Goal: Information Seeking & Learning: Learn about a topic

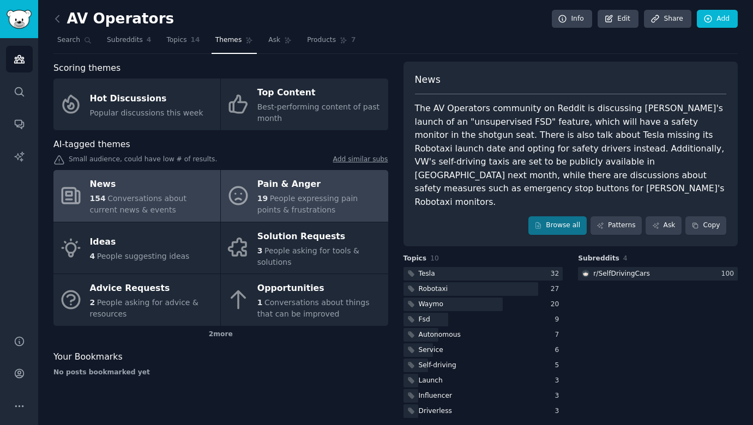
click at [297, 194] on span "People expressing pain points & frustrations" at bounding box center [307, 204] width 100 height 20
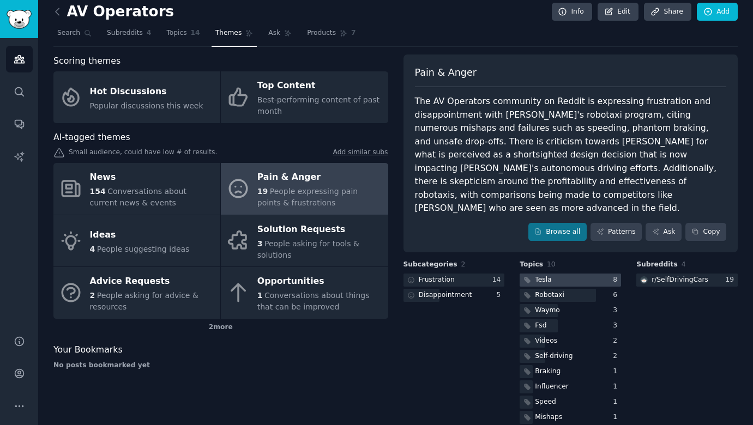
scroll to position [7, 0]
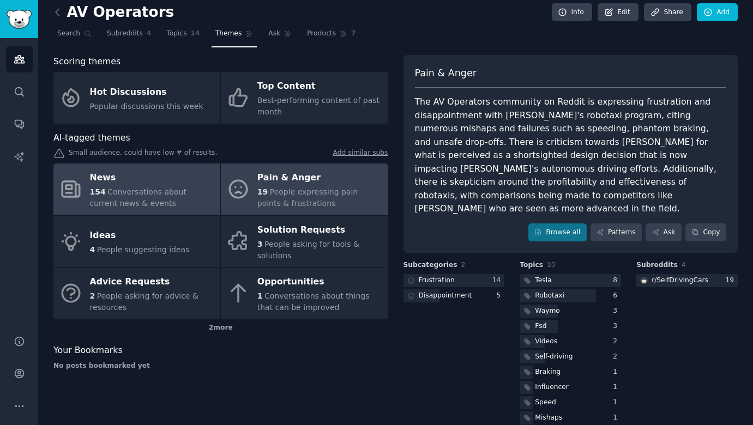
click at [140, 189] on span "Conversations about current news & events" at bounding box center [138, 197] width 96 height 20
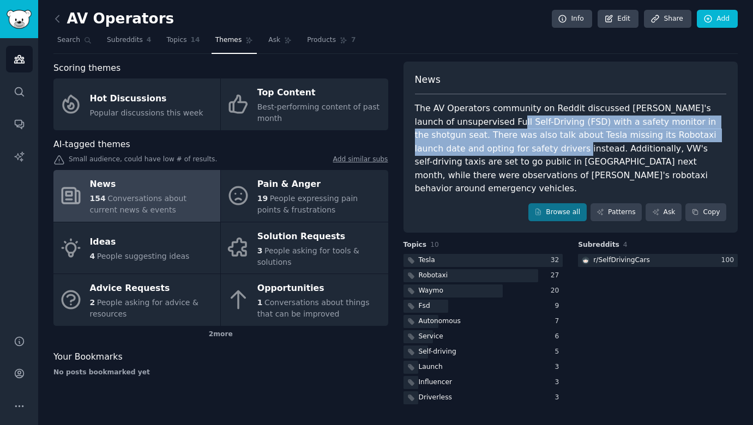
drag, startPoint x: 503, startPoint y: 123, endPoint x: 501, endPoint y: 152, distance: 28.4
click at [501, 152] on div "The AV Operators community on Reddit discussed [PERSON_NAME]'s launch of unsupe…" at bounding box center [571, 149] width 312 height 94
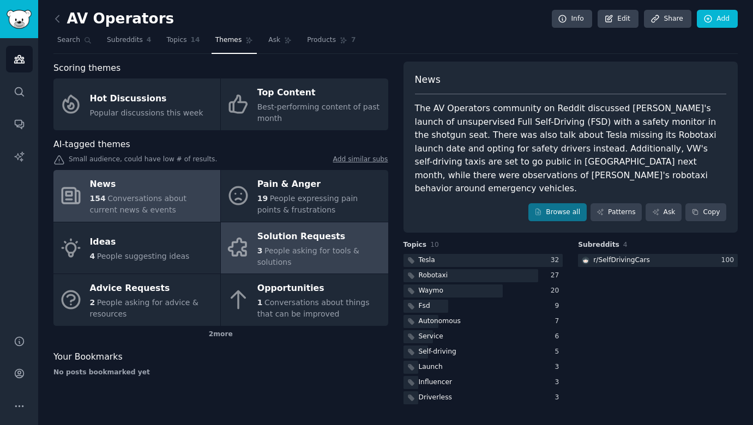
click at [294, 238] on div "Solution Requests" at bounding box center [319, 236] width 125 height 17
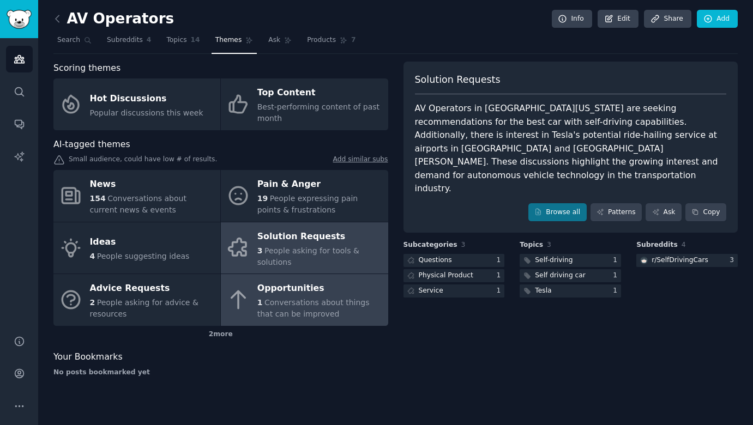
click at [312, 305] on span "Conversations about things that can be improved" at bounding box center [313, 308] width 112 height 20
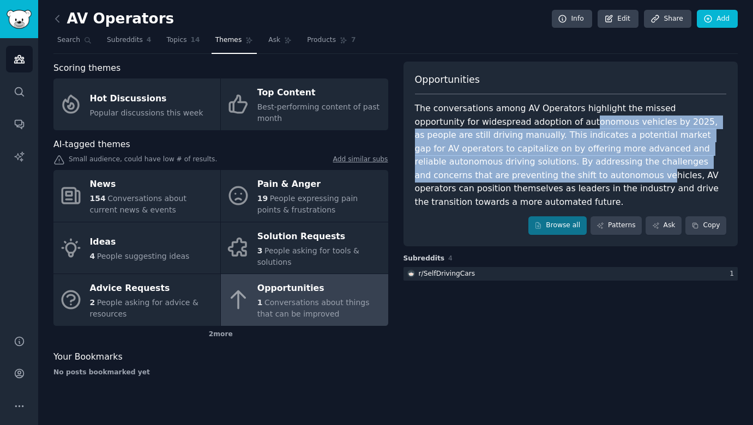
drag, startPoint x: 522, startPoint y: 121, endPoint x: 503, endPoint y: 178, distance: 59.8
click at [503, 178] on div "The conversations among AV Operators highlight the missed opportunity for wides…" at bounding box center [571, 155] width 312 height 107
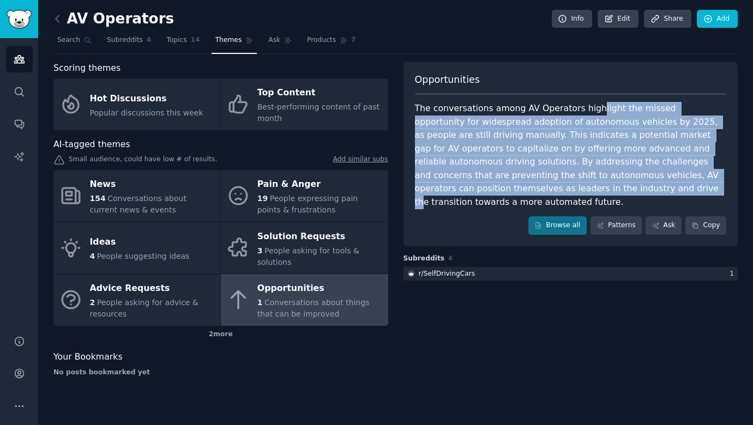
drag, startPoint x: 589, startPoint y: 102, endPoint x: 520, endPoint y: 178, distance: 102.6
click at [520, 178] on div "The conversations among AV Operators highlight the missed opportunity for wides…" at bounding box center [571, 155] width 312 height 107
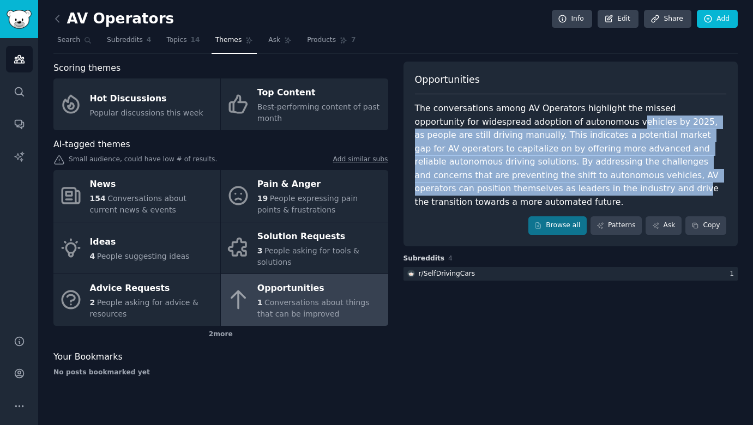
drag, startPoint x: 564, startPoint y: 117, endPoint x: 505, endPoint y: 187, distance: 92.1
click at [505, 187] on div "The conversations among AV Operators highlight the missed opportunity for wides…" at bounding box center [571, 155] width 312 height 107
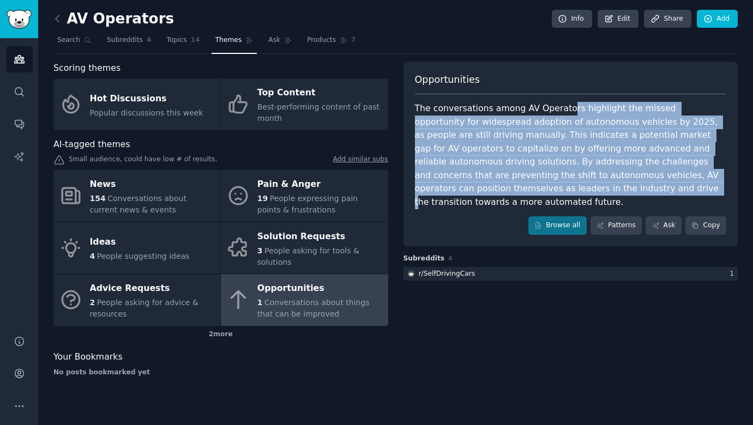
drag, startPoint x: 561, startPoint y: 112, endPoint x: 509, endPoint y: 196, distance: 98.2
click at [509, 196] on div "Opportunities The conversations among AV Operators highlight the missed opportu…" at bounding box center [570, 154] width 335 height 185
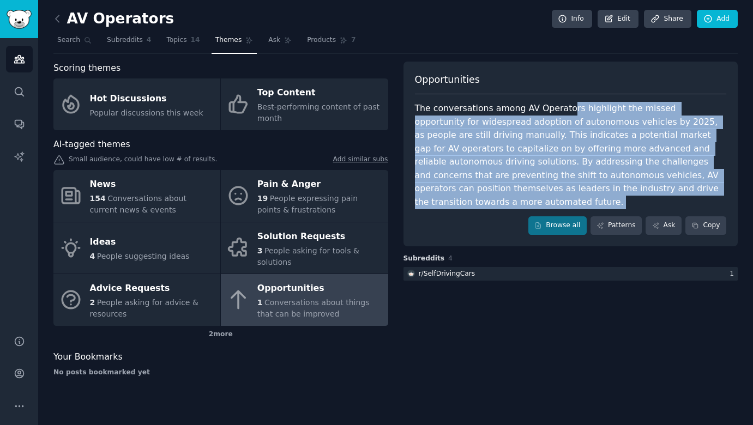
click at [491, 154] on div "The conversations among AV Operators highlight the missed opportunity for wides…" at bounding box center [571, 155] width 312 height 107
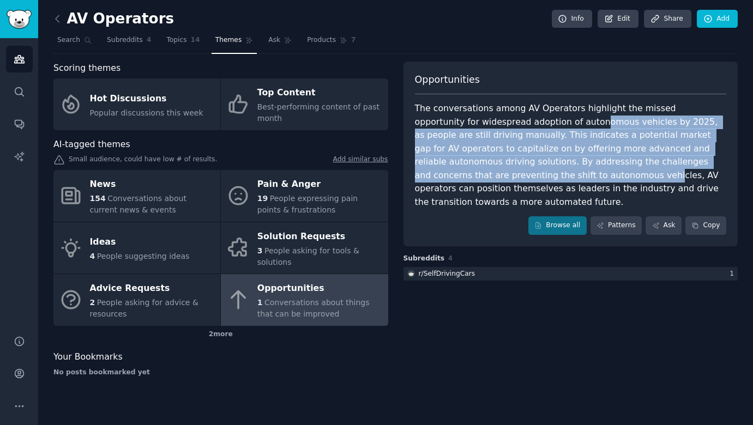
drag, startPoint x: 529, startPoint y: 117, endPoint x: 510, endPoint y: 176, distance: 61.7
click at [510, 176] on div "The conversations among AV Operators highlight the missed opportunity for wides…" at bounding box center [571, 155] width 312 height 107
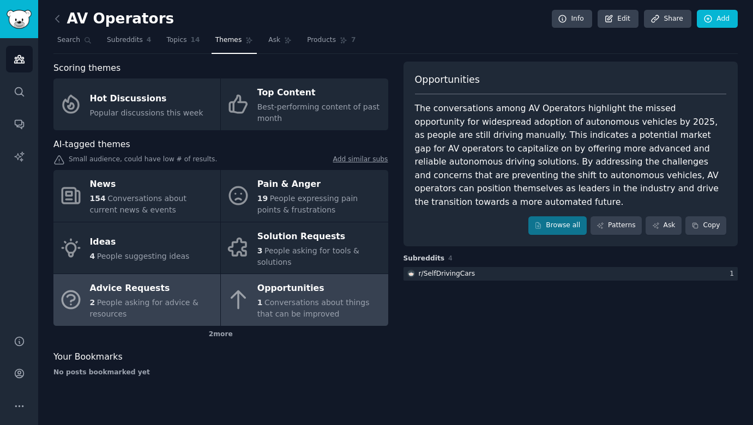
click at [162, 291] on div "Advice Requests" at bounding box center [152, 288] width 125 height 17
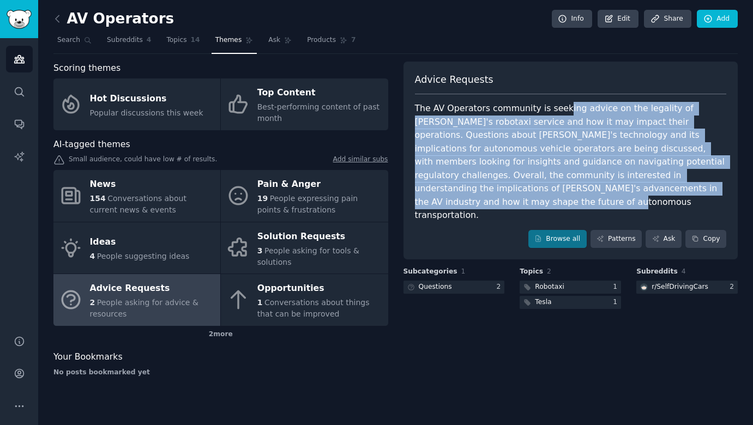
drag, startPoint x: 556, startPoint y: 110, endPoint x: 686, endPoint y: 182, distance: 148.3
click at [686, 182] on div "The AV Operators community is seeking advice on the legality of [PERSON_NAME]'s…" at bounding box center [571, 162] width 312 height 120
click at [588, 126] on div "The AV Operators community is seeking advice on the legality of [PERSON_NAME]'s…" at bounding box center [571, 162] width 312 height 120
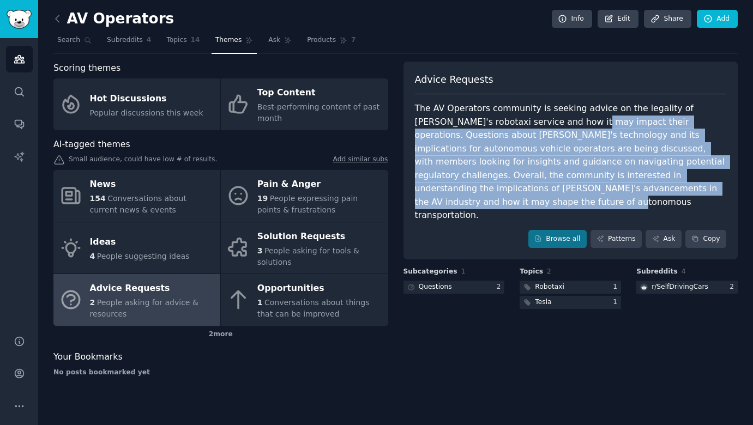
drag, startPoint x: 556, startPoint y: 125, endPoint x: 676, endPoint y: 181, distance: 132.7
click at [676, 181] on div "The AV Operators community is seeking advice on the legality of [PERSON_NAME]'s…" at bounding box center [571, 162] width 312 height 120
drag, startPoint x: 667, startPoint y: 180, endPoint x: 554, endPoint y: 113, distance: 131.0
click at [554, 113] on div "The AV Operators community is seeking advice on the legality of [PERSON_NAME]'s…" at bounding box center [571, 162] width 312 height 120
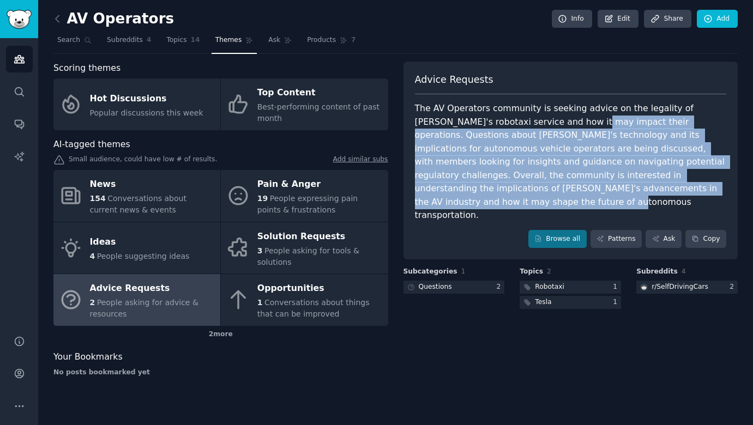
click at [554, 113] on div "The AV Operators community is seeking advice on the legality of [PERSON_NAME]'s…" at bounding box center [571, 162] width 312 height 120
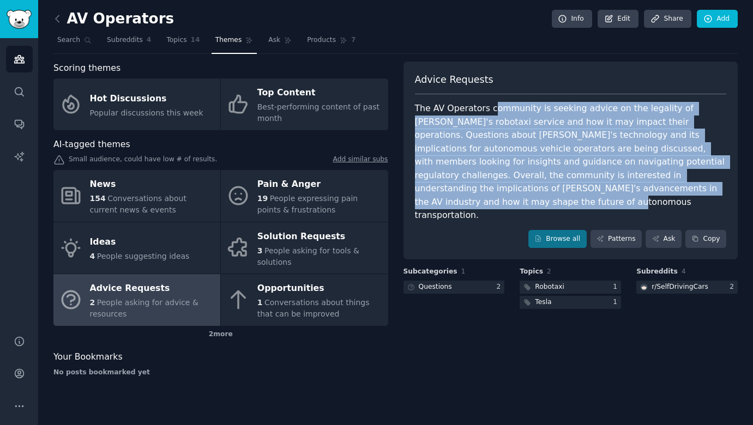
drag, startPoint x: 644, startPoint y: 181, endPoint x: 492, endPoint y: 111, distance: 167.0
click at [492, 111] on div "The AV Operators community is seeking advice on the legality of [PERSON_NAME]'s…" at bounding box center [571, 162] width 312 height 120
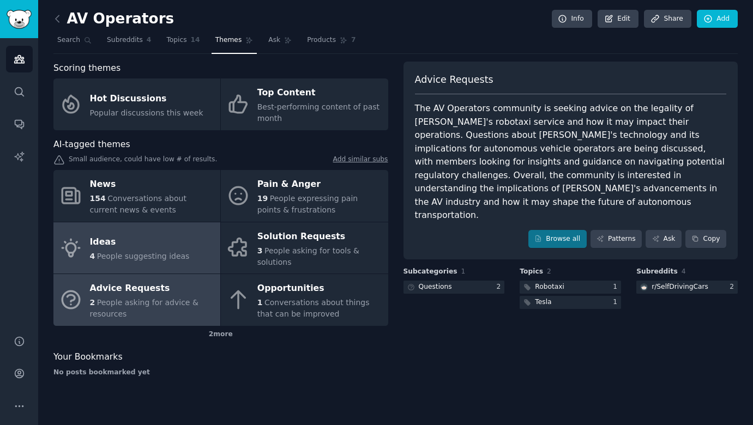
click at [161, 249] on div "Ideas" at bounding box center [140, 242] width 100 height 17
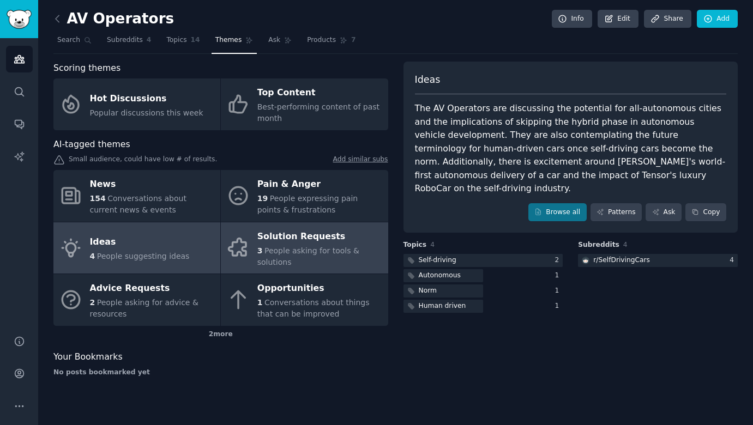
click at [349, 240] on div "Solution Requests" at bounding box center [319, 236] width 125 height 17
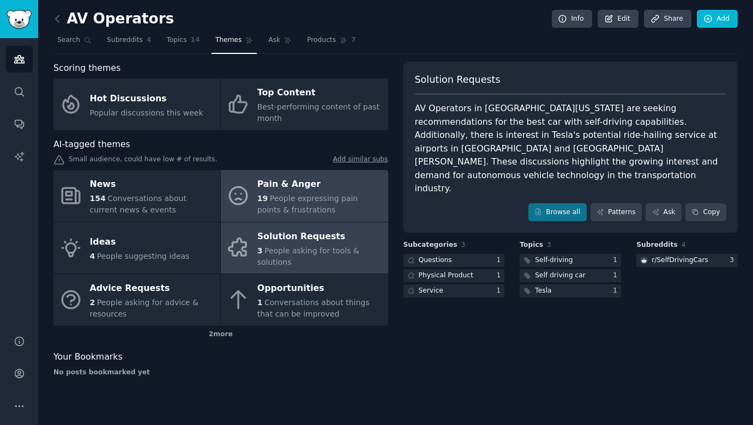
click at [342, 197] on span "People expressing pain points & frustrations" at bounding box center [307, 204] width 100 height 20
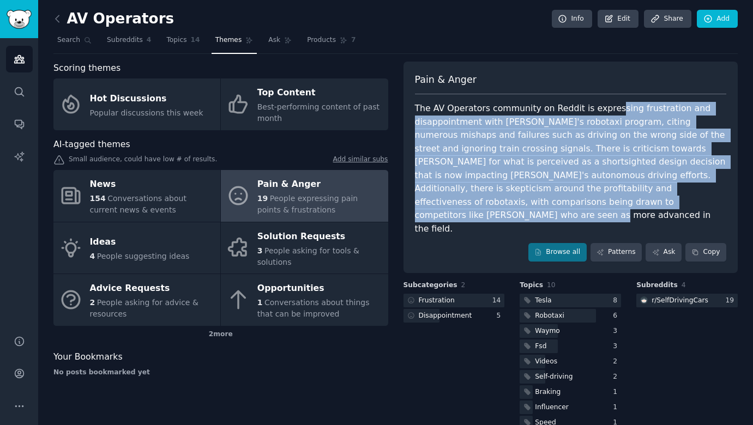
drag, startPoint x: 603, startPoint y: 104, endPoint x: 639, endPoint y: 197, distance: 99.7
click at [639, 197] on div "The AV Operators community on Reddit is expressing frustration and disappointme…" at bounding box center [571, 169] width 312 height 134
drag, startPoint x: 584, startPoint y: 112, endPoint x: 636, endPoint y: 193, distance: 96.8
click at [636, 193] on div "The AV Operators community on Reddit is expressing frustration and disappointme…" at bounding box center [571, 169] width 312 height 134
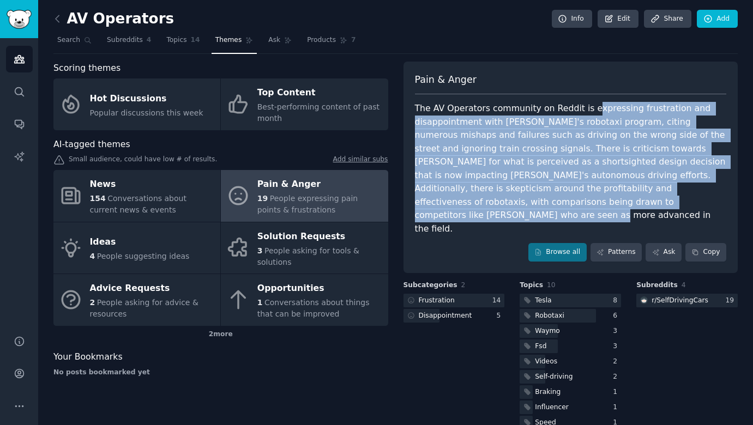
click at [636, 193] on div "The AV Operators community on Reddit is expressing frustration and disappointme…" at bounding box center [571, 169] width 312 height 134
drag, startPoint x: 550, startPoint y: 101, endPoint x: 628, endPoint y: 197, distance: 123.3
click at [628, 197] on div "The AV Operators community on Reddit is expressing frustration and disappointme…" at bounding box center [571, 169] width 312 height 134
drag, startPoint x: 622, startPoint y: 200, endPoint x: 551, endPoint y: 110, distance: 115.3
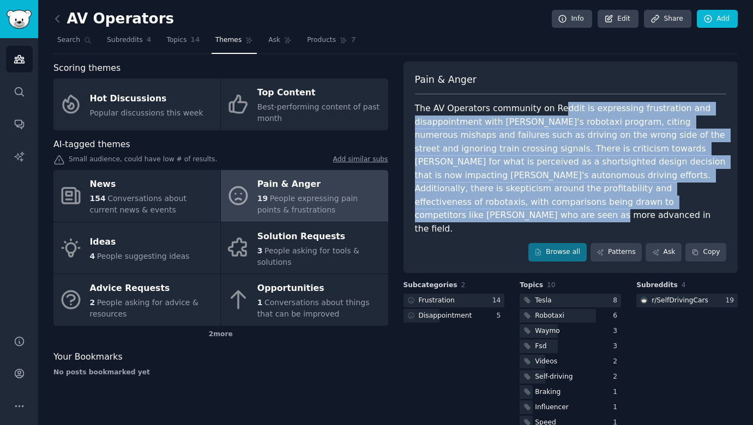
click at [551, 110] on div "The AV Operators community on Reddit is expressing frustration and disappointme…" at bounding box center [571, 169] width 312 height 134
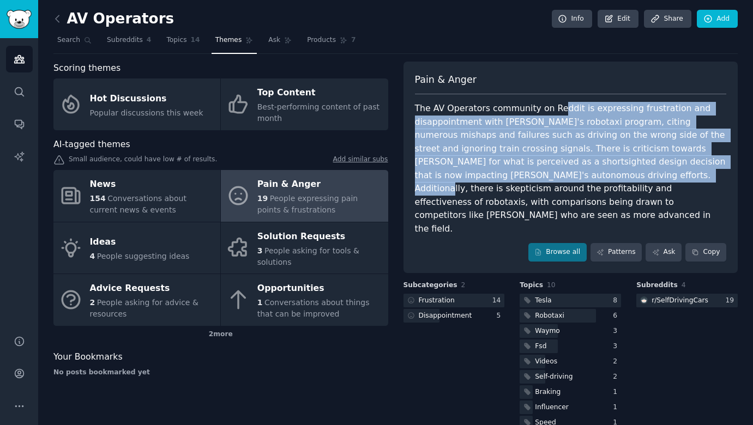
drag, startPoint x: 550, startPoint y: 106, endPoint x: 576, endPoint y: 170, distance: 68.9
click at [576, 170] on div "The AV Operators community on Reddit is expressing frustration and disappointme…" at bounding box center [571, 169] width 312 height 134
